Goal: Transaction & Acquisition: Purchase product/service

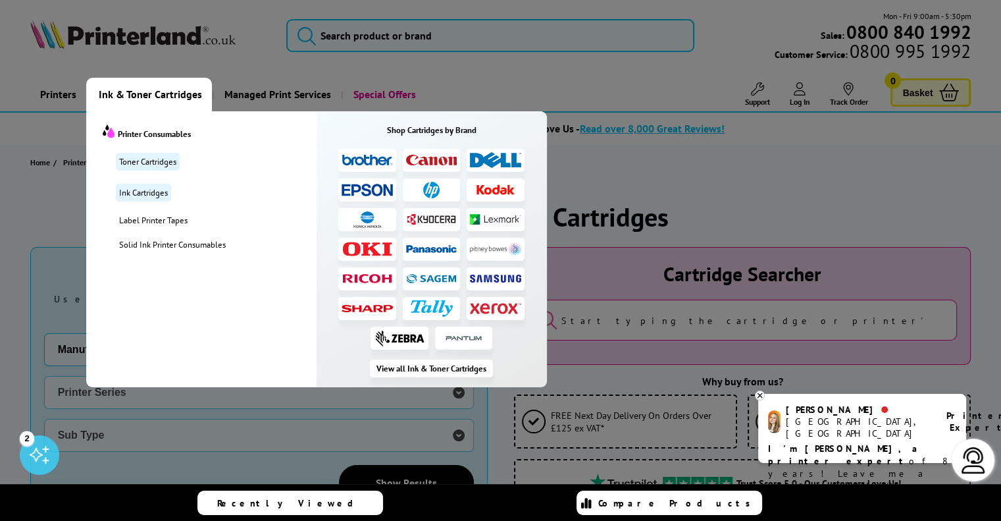
click at [436, 189] on img at bounding box center [431, 190] width 16 height 16
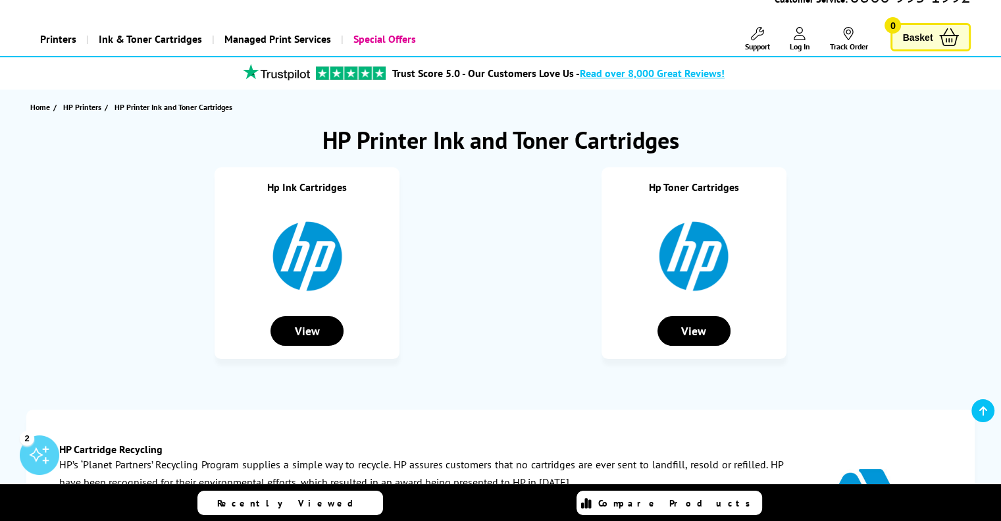
scroll to position [132, 0]
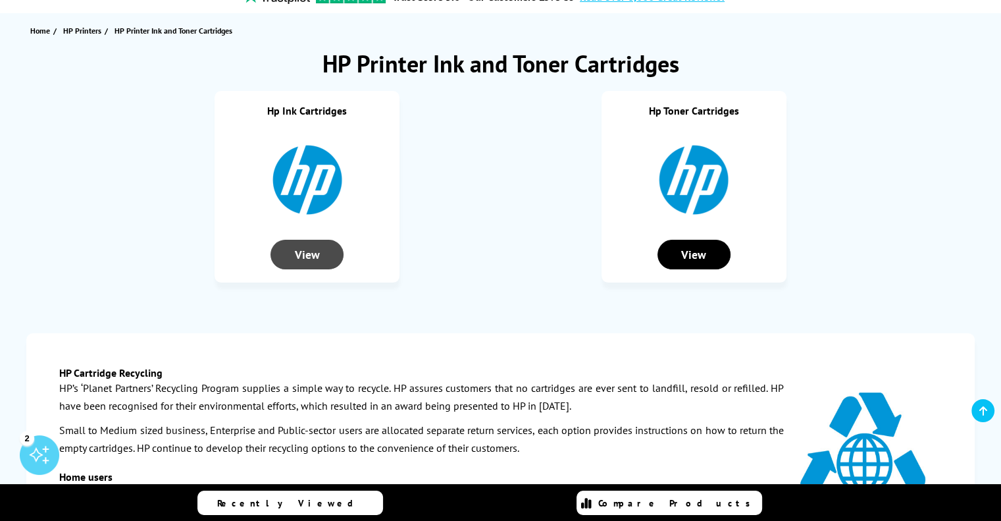
click at [319, 259] on div "View" at bounding box center [307, 255] width 73 height 30
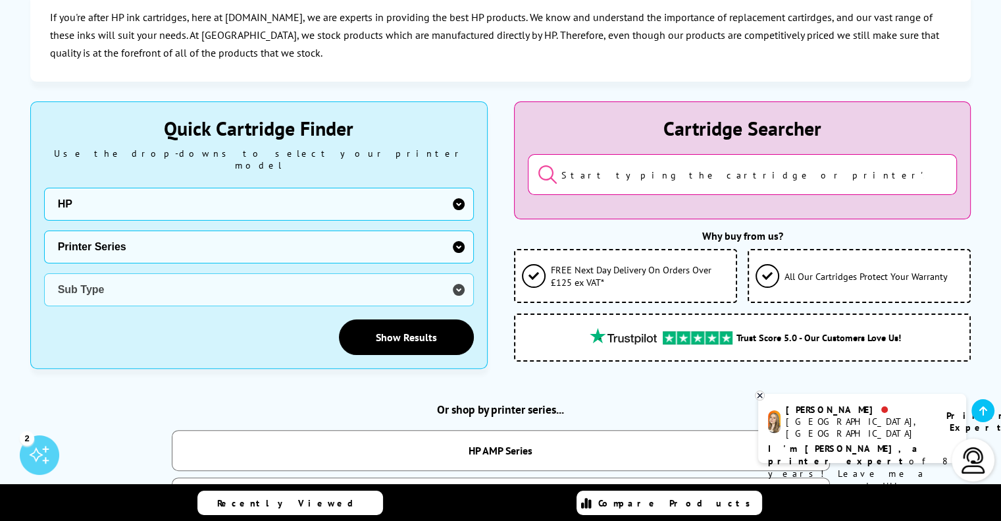
scroll to position [263, 0]
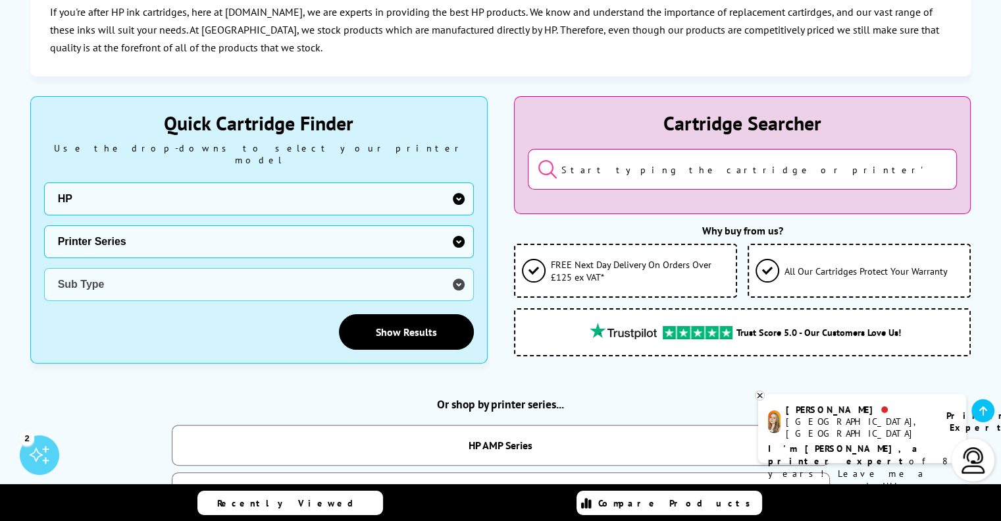
click at [136, 226] on select "Printer Series AMP Series Colour Copier Series DesignJet Series DeskJet Series …" at bounding box center [259, 241] width 430 height 33
select select "5951"
click at [44, 225] on select "Printer Series AMP Series Colour Copier Series DesignJet Series DeskJet Series …" at bounding box center [259, 241] width 430 height 33
click at [154, 277] on select "Sub Type HP DesignJet 1000 HP DesignJet 1050 HP DesignJet 1055 HP DesignJet 400…" at bounding box center [259, 284] width 430 height 33
select select "32310"
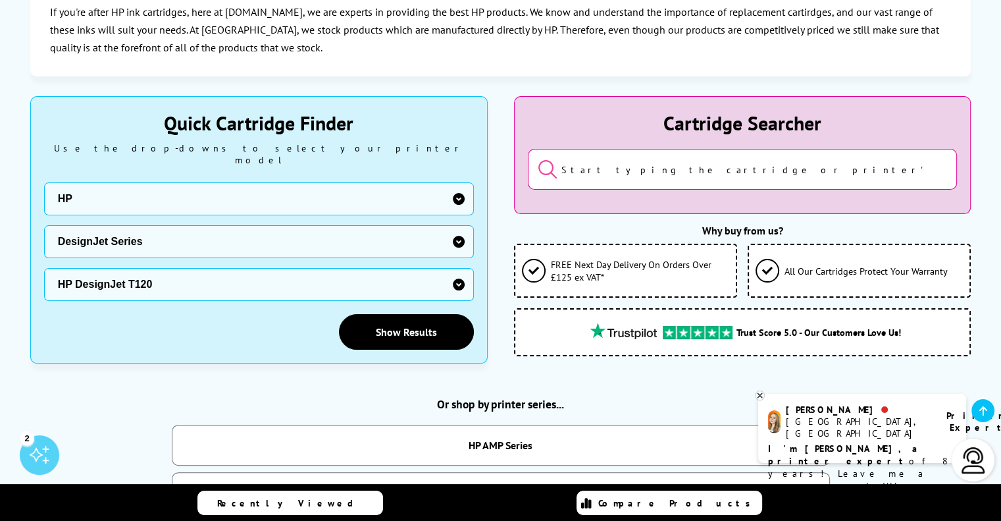
click at [44, 268] on select "Sub Type HP DesignJet 1000 HP DesignJet 1050 HP DesignJet 1055 HP DesignJet 400…" at bounding box center [259, 284] width 430 height 33
click at [384, 325] on link "Show Results" at bounding box center [406, 332] width 135 height 36
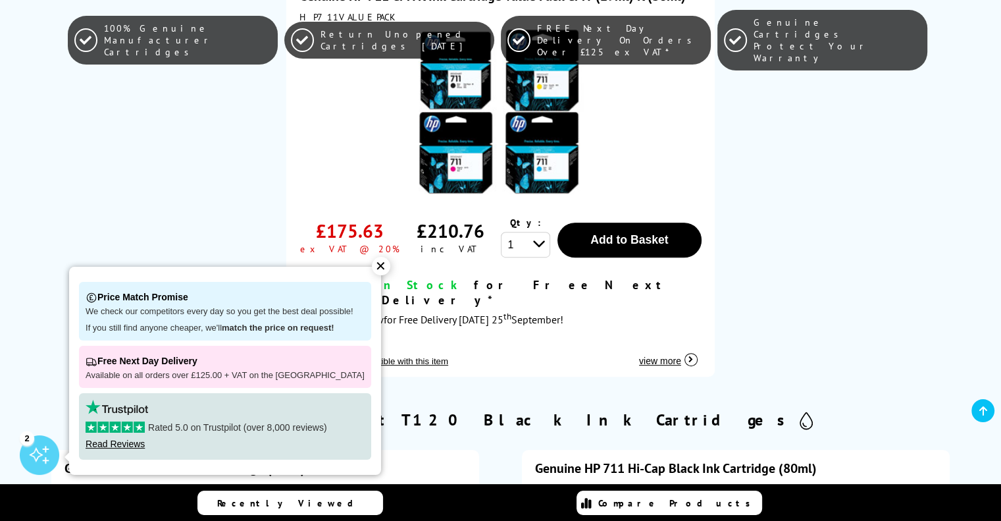
scroll to position [461, 0]
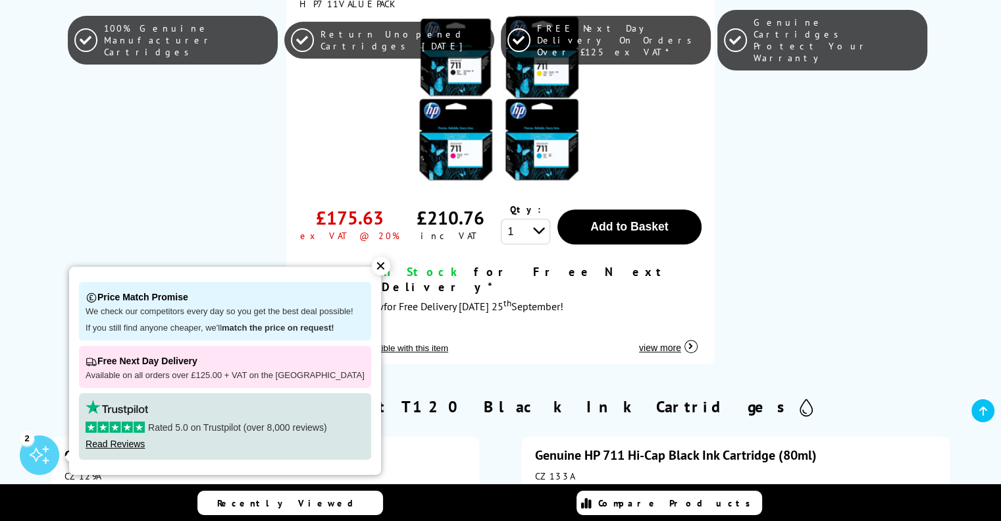
click at [372, 261] on div "✕" at bounding box center [381, 266] width 18 height 18
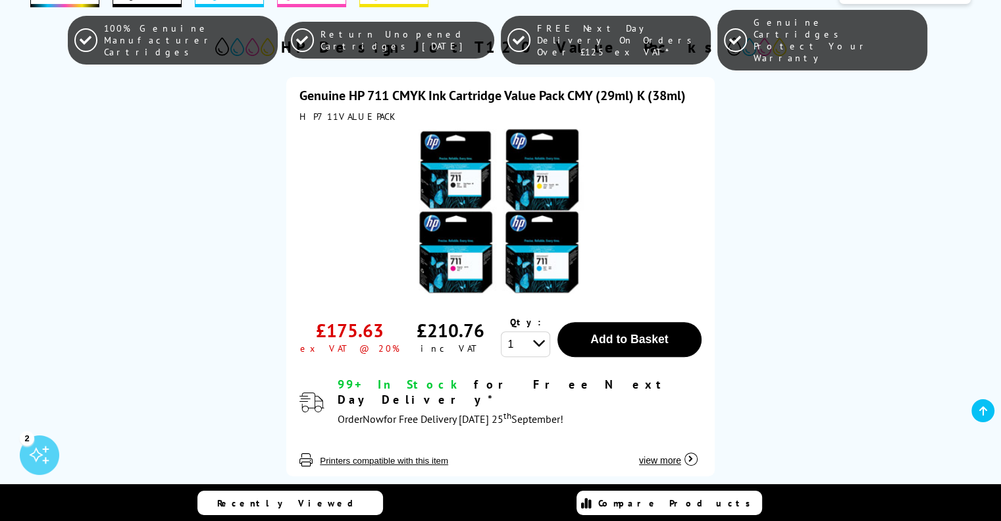
scroll to position [329, 0]
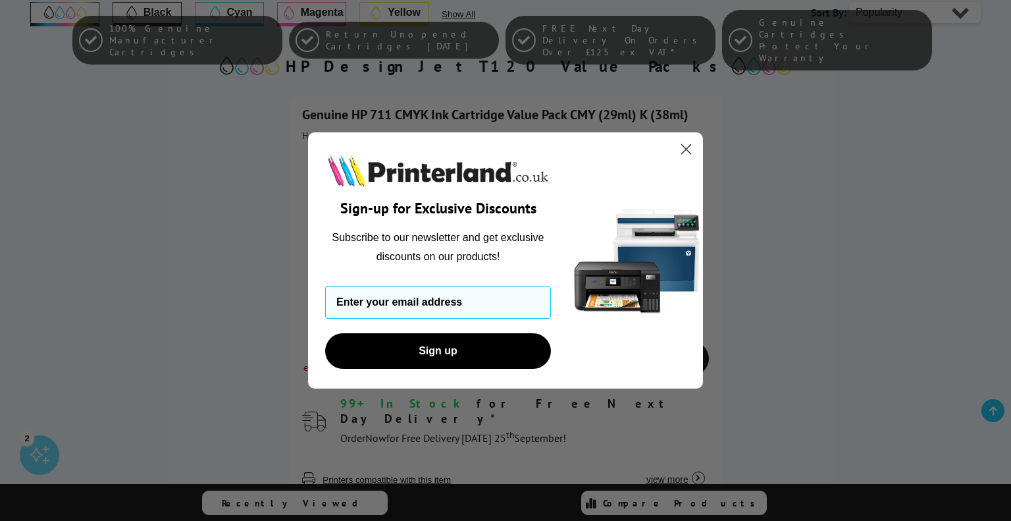
click at [679, 147] on circle "Close dialog" at bounding box center [686, 149] width 22 height 22
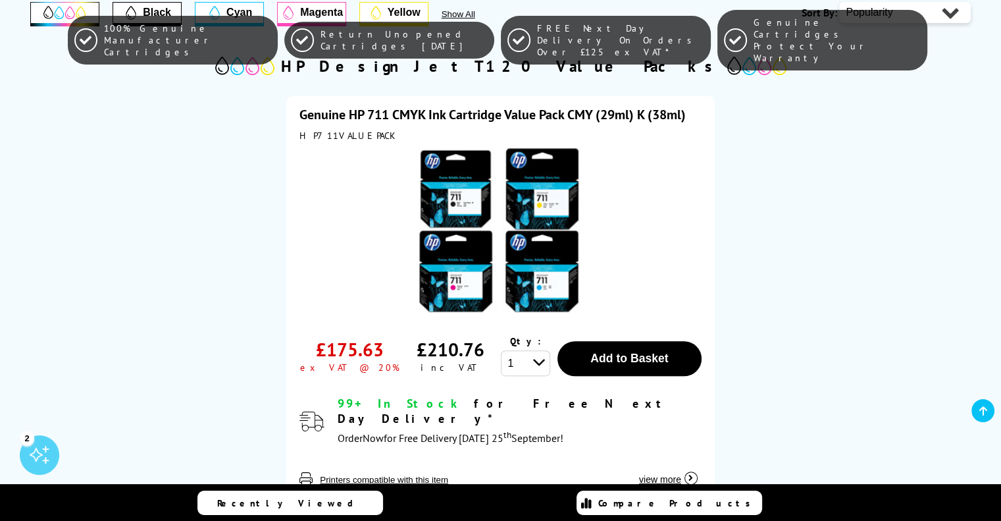
click at [332, 114] on link "Genuine HP 711 CMYK Ink Cartridge Value Pack CMY (29ml) K (38ml)" at bounding box center [493, 114] width 386 height 17
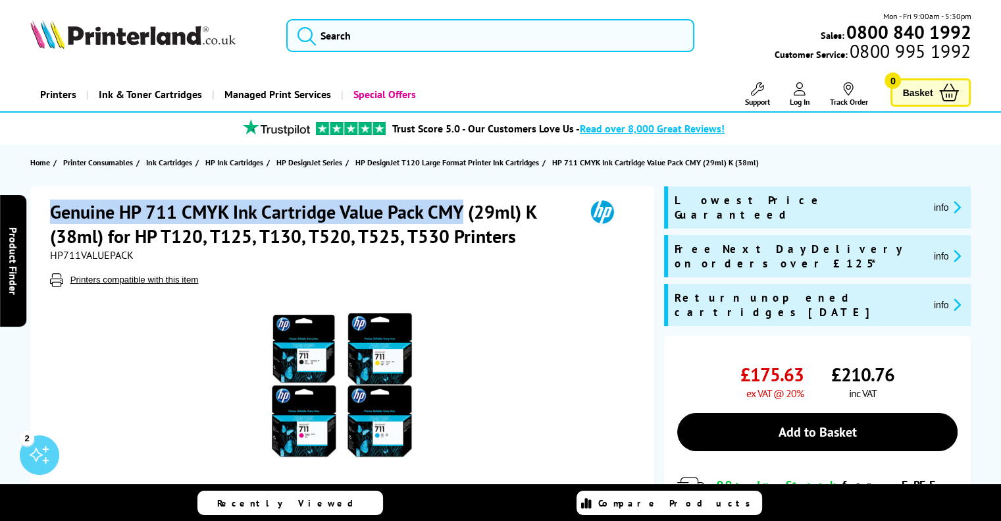
drag, startPoint x: 53, startPoint y: 214, endPoint x: 458, endPoint y: 213, distance: 404.2
click at [458, 213] on h1 "Genuine HP 711 CMYK Ink Cartridge Value Pack CMY (29ml) K (38ml) for HP T120, T…" at bounding box center [311, 223] width 522 height 49
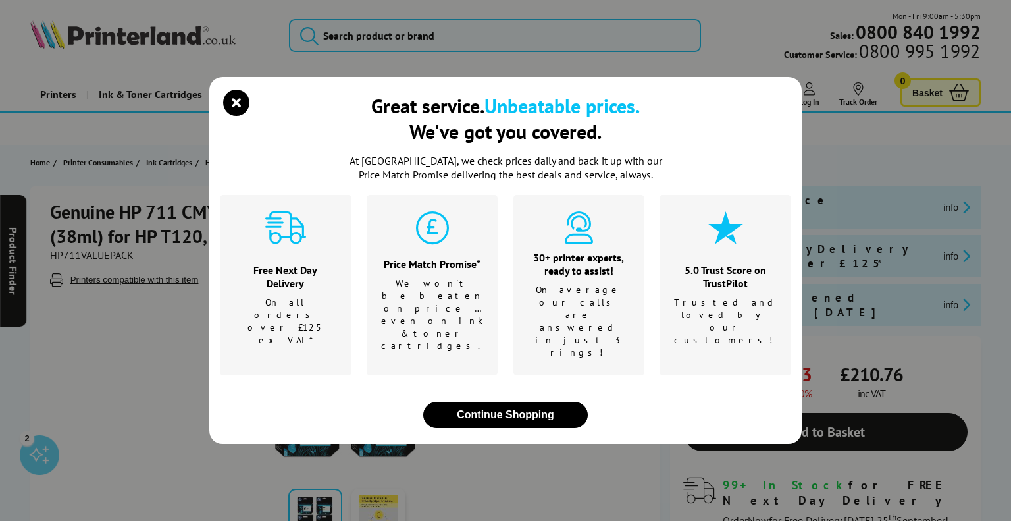
drag, startPoint x: 428, startPoint y: 216, endPoint x: 205, endPoint y: 145, distance: 233.4
click at [232, 116] on icon "close modal" at bounding box center [236, 103] width 26 height 26
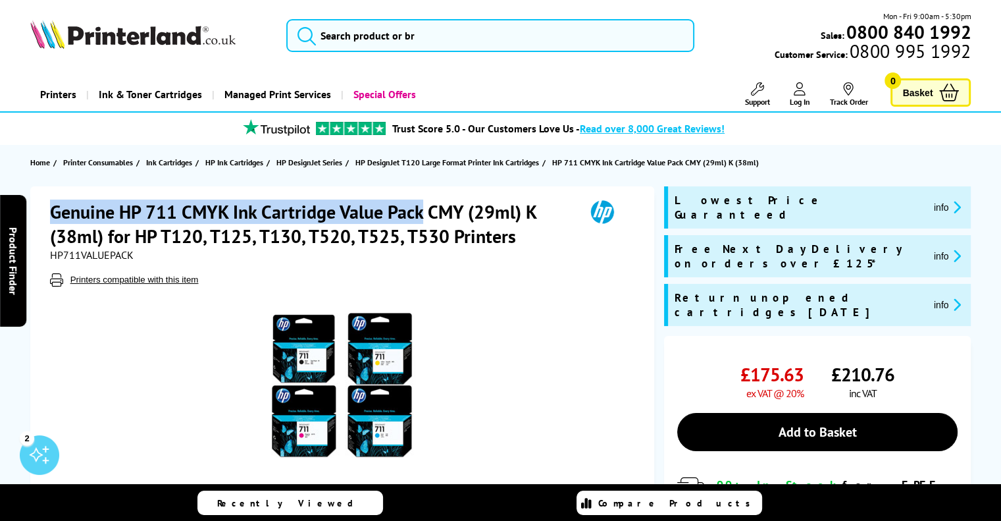
drag, startPoint x: 52, startPoint y: 217, endPoint x: 423, endPoint y: 217, distance: 371.3
click at [423, 217] on h1 "Genuine HP 711 CMYK Ink Cartridge Value Pack CMY (29ml) K (38ml) for HP T120, T…" at bounding box center [311, 223] width 522 height 49
copy h1 "Genuine HP 711 CMYK Ink Cartridge Value Pack"
